Goal: Task Accomplishment & Management: Use online tool/utility

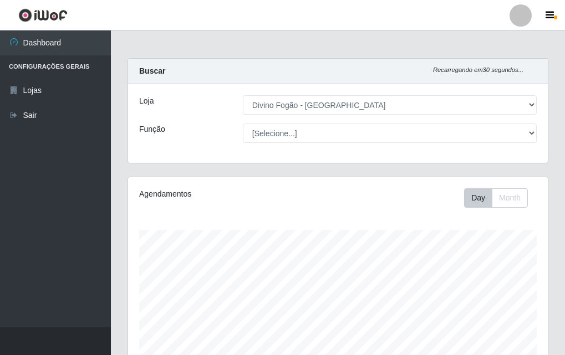
select select "499"
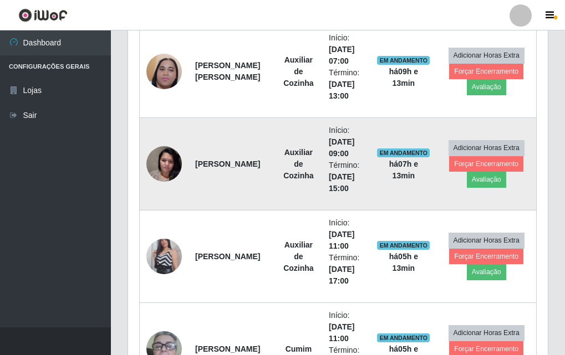
scroll to position [350, 0]
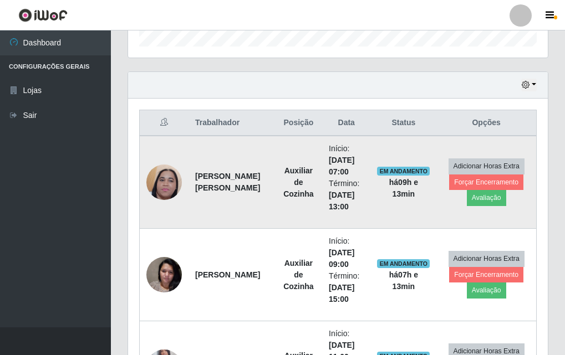
click at [164, 181] on img at bounding box center [163, 182] width 35 height 79
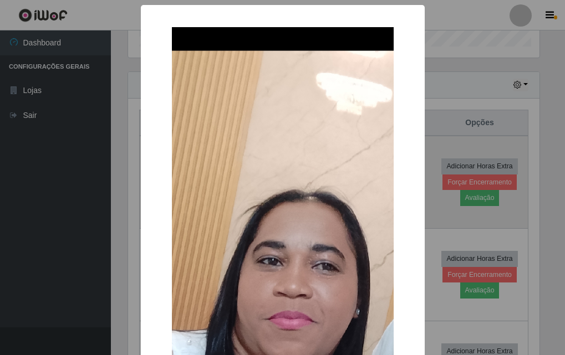
scroll to position [230, 414]
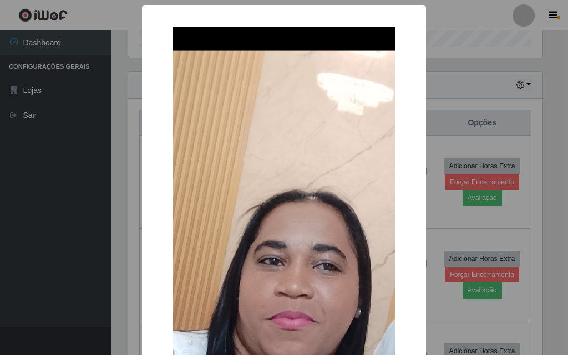
click at [487, 98] on div "× OK Cancel" at bounding box center [284, 177] width 568 height 355
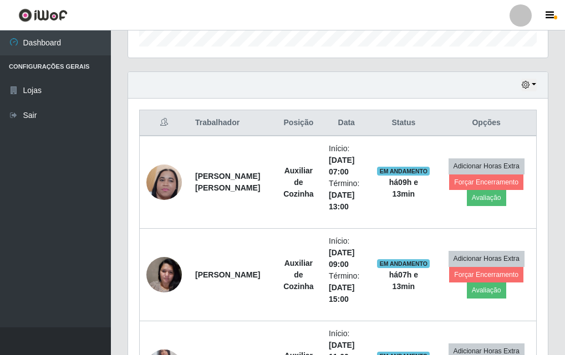
scroll to position [405, 0]
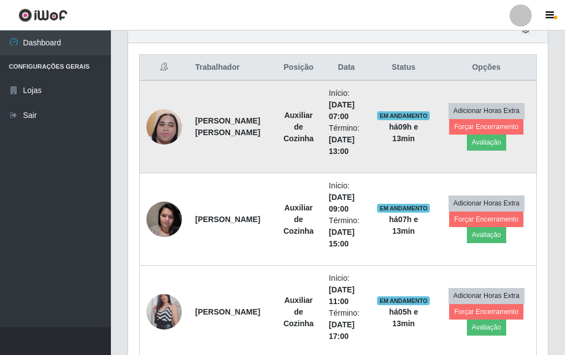
click at [161, 131] on img at bounding box center [163, 127] width 35 height 79
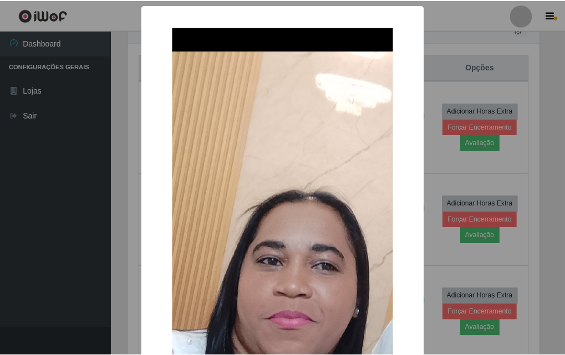
scroll to position [55, 0]
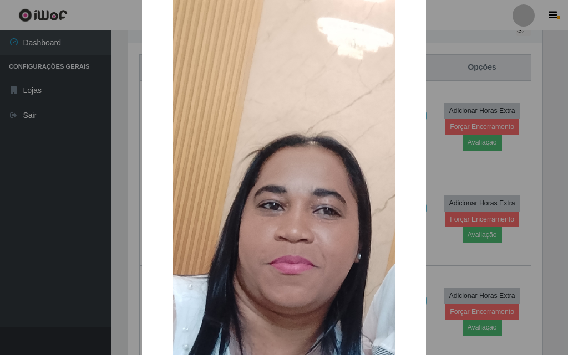
click at [455, 150] on div "× OK Cancel" at bounding box center [284, 177] width 568 height 355
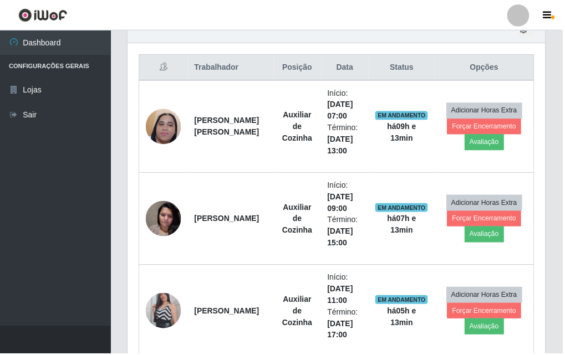
scroll to position [230, 420]
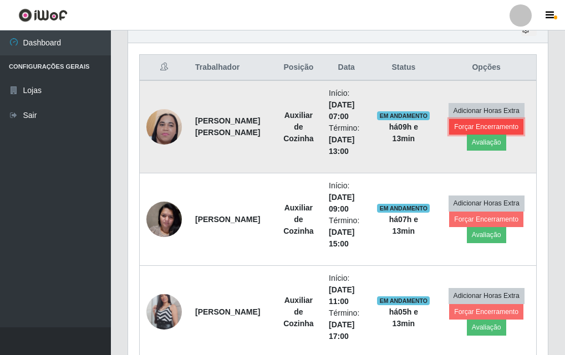
click at [492, 129] on button "Forçar Encerramento" at bounding box center [486, 127] width 74 height 16
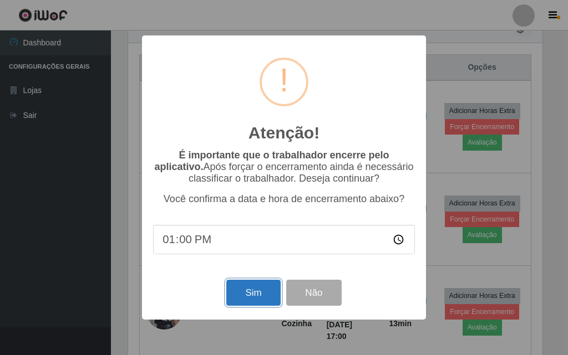
click at [243, 294] on button "Sim" at bounding box center [253, 293] width 54 height 26
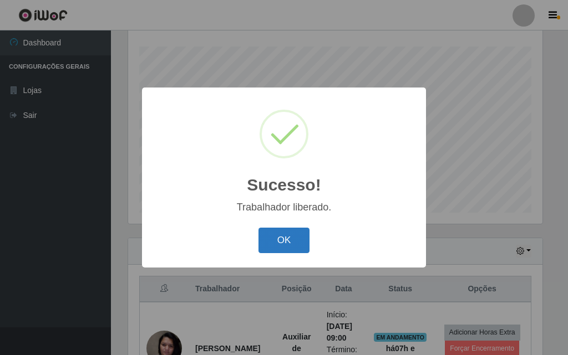
click at [290, 238] on button "OK" at bounding box center [284, 241] width 52 height 26
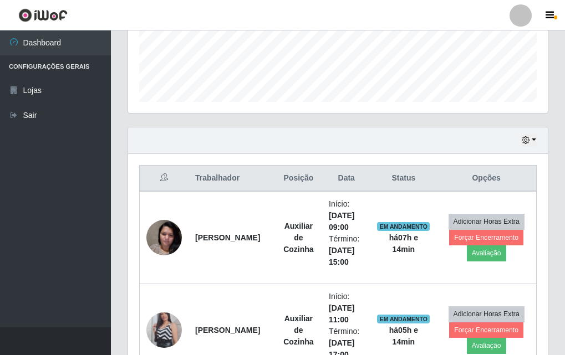
scroll to position [350, 0]
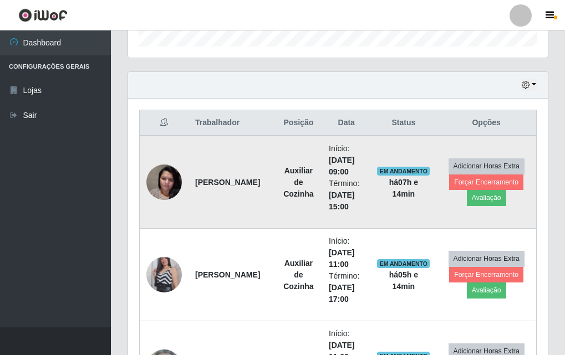
click at [166, 183] on img at bounding box center [163, 182] width 35 height 47
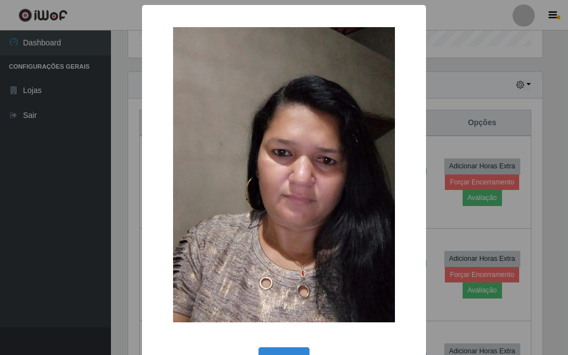
click at [492, 93] on div "× OK Cancel" at bounding box center [284, 177] width 568 height 355
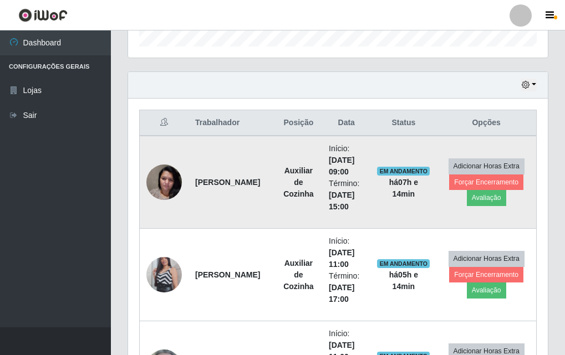
click at [163, 181] on img at bounding box center [163, 182] width 35 height 47
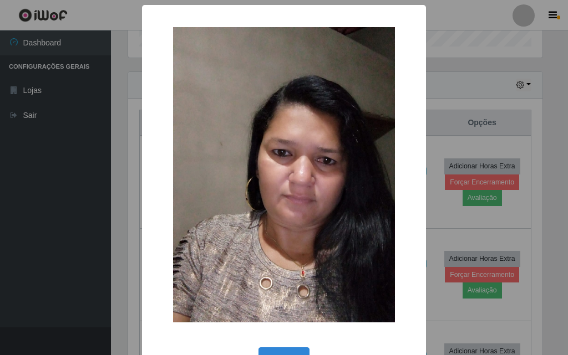
click at [493, 109] on div "× OK Cancel" at bounding box center [284, 177] width 568 height 355
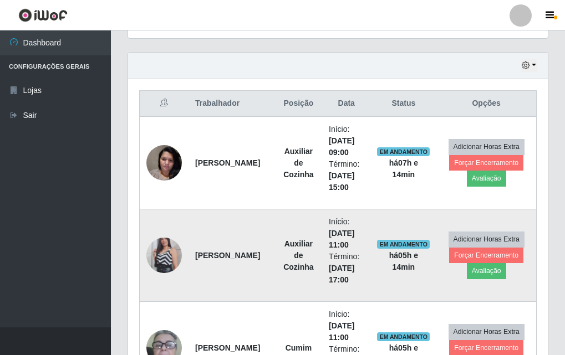
click at [171, 252] on img at bounding box center [163, 255] width 35 height 63
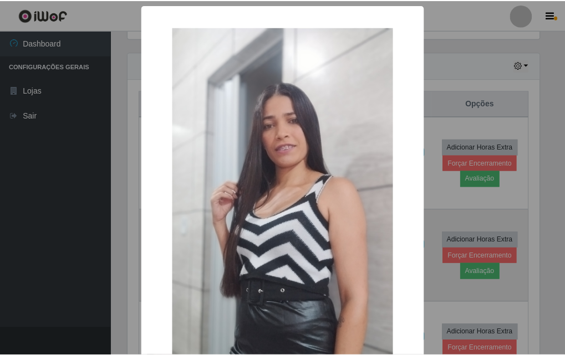
scroll to position [230, 414]
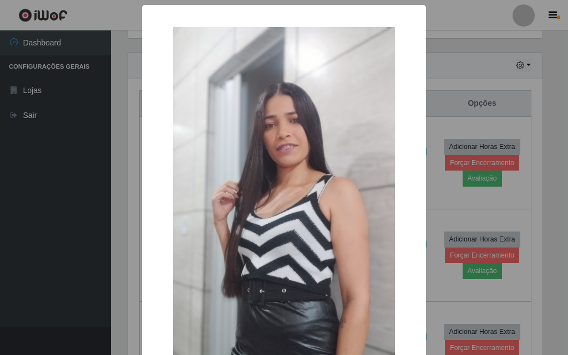
click at [62, 177] on div "× OK Cancel" at bounding box center [284, 177] width 568 height 355
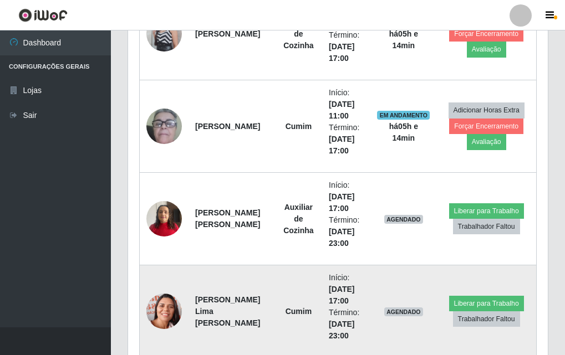
scroll to position [646, 0]
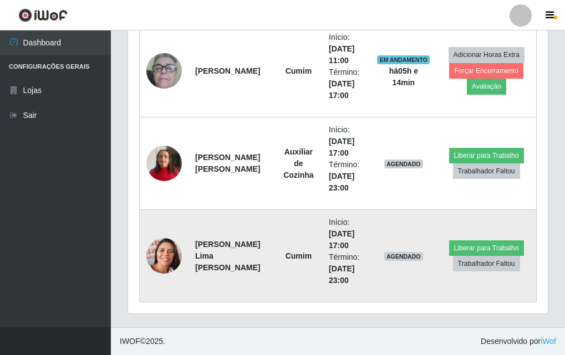
click at [152, 254] on img at bounding box center [163, 256] width 35 height 45
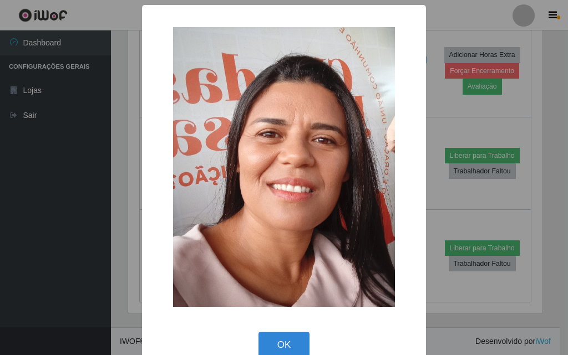
click at [62, 214] on div "× OK Cancel" at bounding box center [284, 177] width 568 height 355
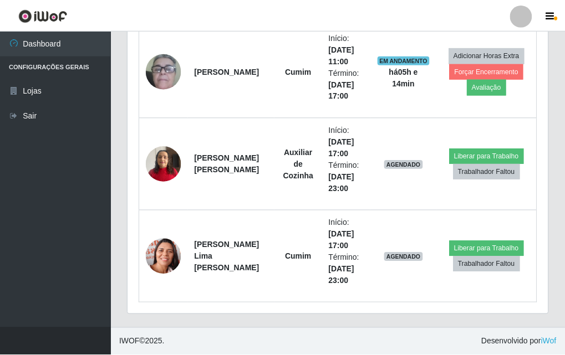
scroll to position [230, 420]
